Goal: Information Seeking & Learning: Learn about a topic

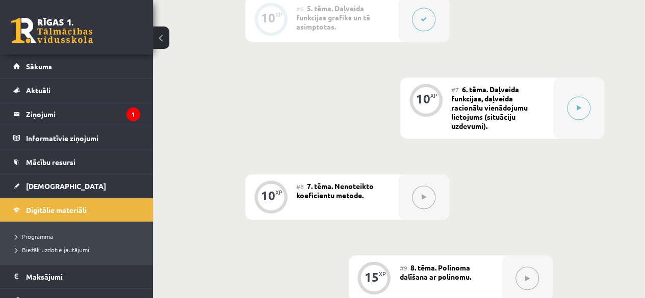
scroll to position [707, 0]
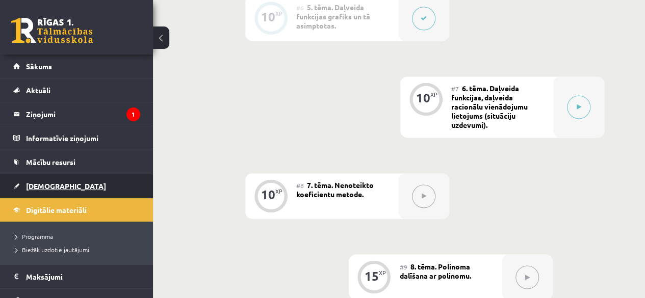
click at [33, 189] on link "[DEMOGRAPHIC_DATA]" at bounding box center [76, 185] width 127 height 23
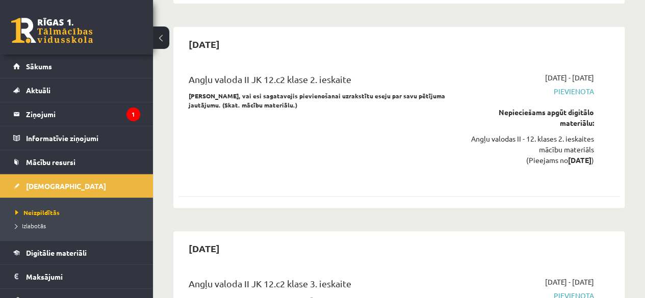
scroll to position [2052, 0]
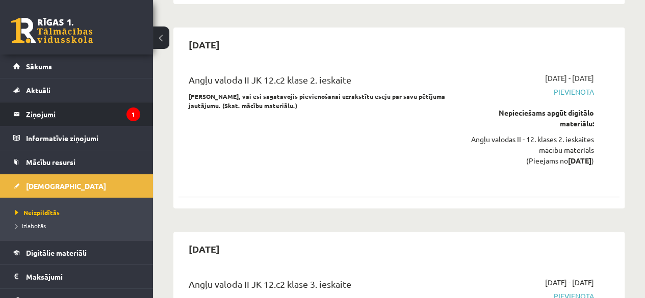
click at [44, 113] on legend "Ziņojumi 1" at bounding box center [83, 113] width 114 height 23
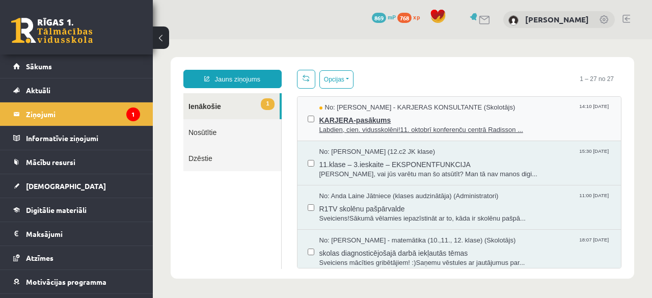
click at [366, 111] on span "No: Karīna Saveļjeva - KARJERAS KONSULTANTE (Skolotājs)" at bounding box center [417, 108] width 196 height 10
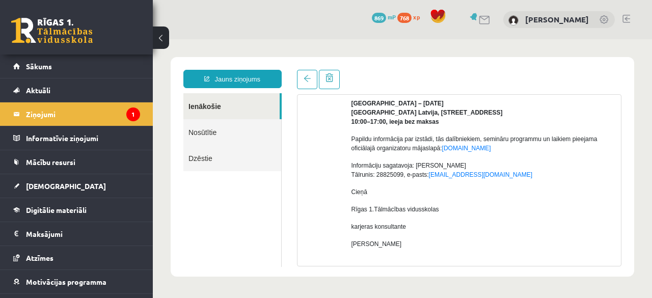
scroll to position [236, 0]
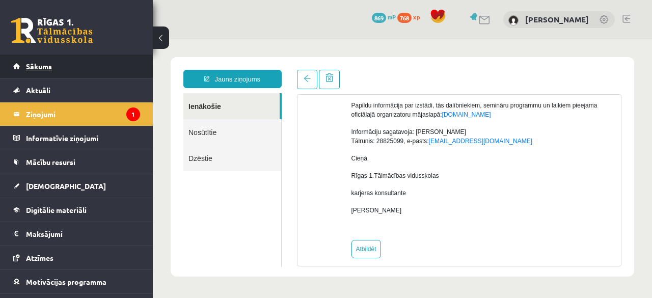
click at [40, 67] on span "Sākums" at bounding box center [39, 66] width 26 height 9
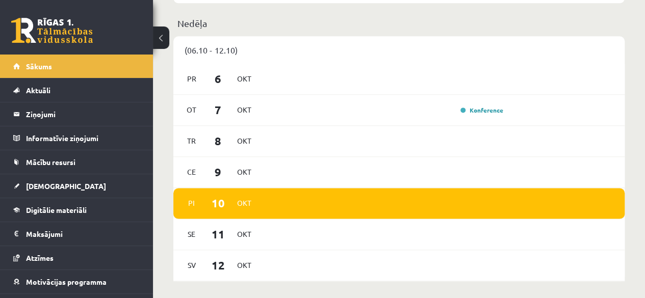
scroll to position [640, 0]
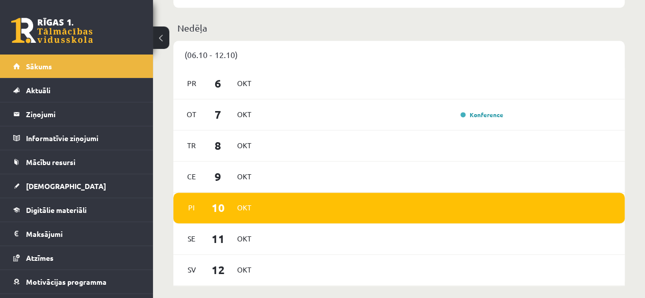
click at [399, 178] on div "Ce 9 Okt" at bounding box center [398, 177] width 451 height 31
click at [465, 115] on link "Konference" at bounding box center [481, 115] width 43 height 8
